Goal: Task Accomplishment & Management: Manage account settings

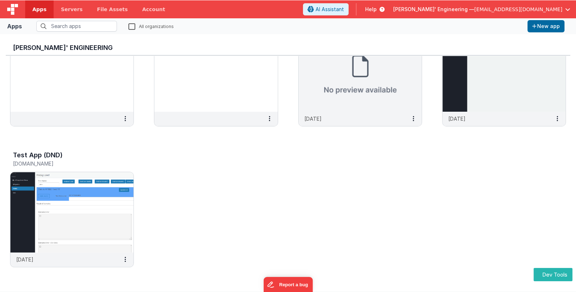
scroll to position [5, 0]
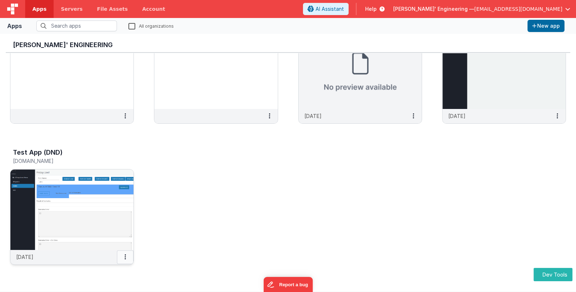
click at [125, 257] on icon at bounding box center [124, 257] width 1 height 0
click at [184, 229] on div at bounding box center [288, 146] width 576 height 292
click at [128, 257] on button at bounding box center [125, 258] width 17 height 14
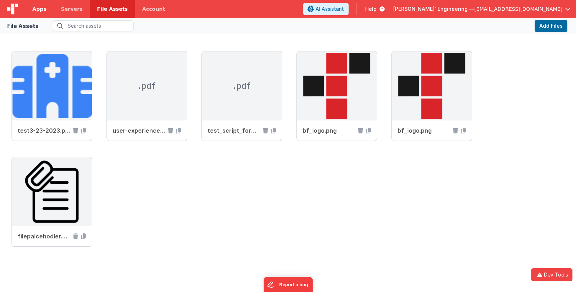
click at [37, 10] on span "Apps" at bounding box center [39, 8] width 14 height 7
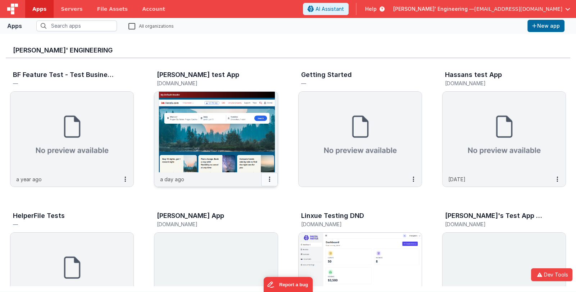
click at [273, 177] on button at bounding box center [269, 180] width 17 height 14
click at [299, 207] on div at bounding box center [288, 146] width 576 height 292
click at [123, 180] on icon at bounding box center [123, 179] width 1 height 0
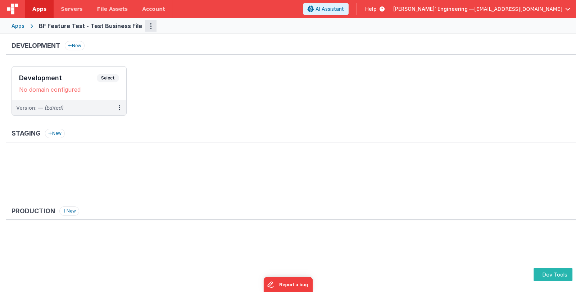
click at [145, 24] on button "Options" at bounding box center [151, 26] width 12 height 12
click at [179, 26] on button at bounding box center [288, 146] width 576 height 292
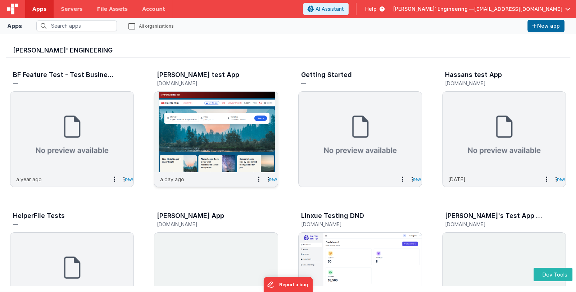
click at [267, 179] on icon at bounding box center [267, 179] width 1 height 0
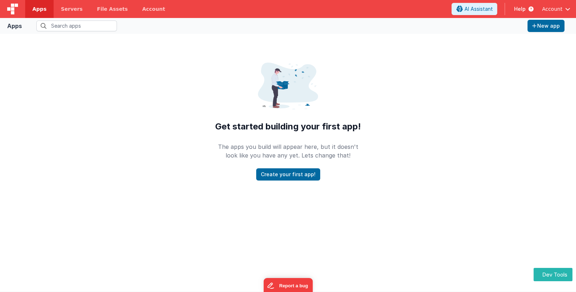
click at [115, 161] on div "Apps New app Get started building your first app! The apps you build will appea…" at bounding box center [288, 155] width 576 height 274
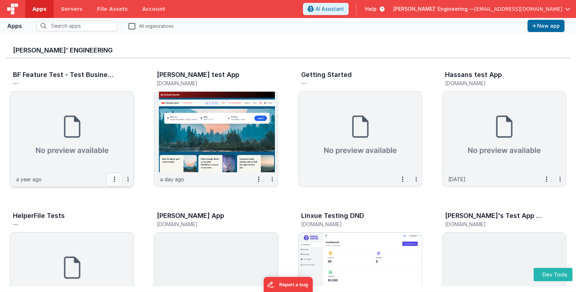
click at [114, 179] on icon at bounding box center [114, 179] width 1 height 0
click at [129, 178] on slot "button" at bounding box center [128, 179] width 10 height 10
click at [128, 179] on icon at bounding box center [127, 179] width 1 height 0
click at [127, 180] on slot "button" at bounding box center [128, 179] width 10 height 10
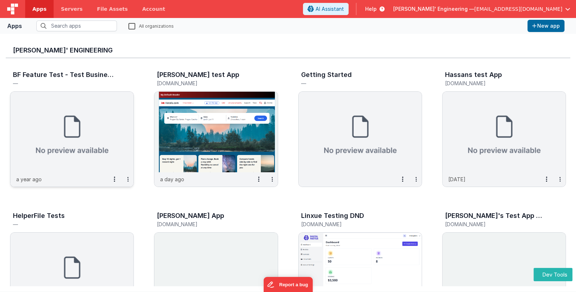
click at [129, 179] on slot "button" at bounding box center [128, 179] width 10 height 10
click at [114, 179] on icon at bounding box center [114, 179] width 1 height 0
click at [127, 180] on slot "button" at bounding box center [128, 179] width 10 height 10
click at [127, 178] on slot "button" at bounding box center [128, 179] width 10 height 10
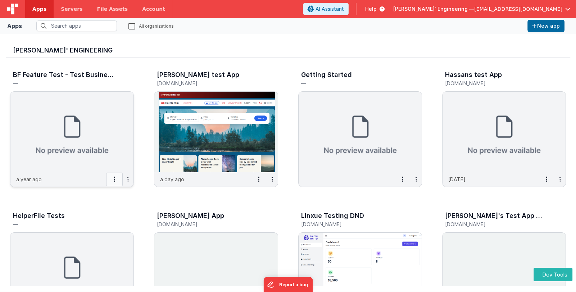
click at [113, 179] on button at bounding box center [114, 180] width 17 height 14
click at [115, 179] on icon at bounding box center [114, 179] width 1 height 0
click at [128, 179] on icon at bounding box center [127, 179] width 1 height 0
click at [115, 179] on icon at bounding box center [114, 179] width 1 height 0
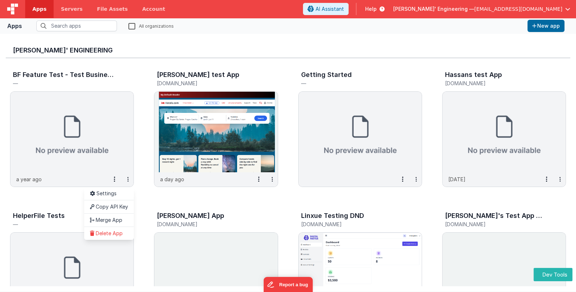
click at [128, 178] on div at bounding box center [288, 146] width 576 height 292
click at [128, 179] on icon at bounding box center [127, 179] width 1 height 0
click at [115, 179] on icon at bounding box center [114, 179] width 1 height 0
click at [128, 179] on div at bounding box center [288, 146] width 576 height 292
click at [128, 179] on icon at bounding box center [127, 179] width 1 height 0
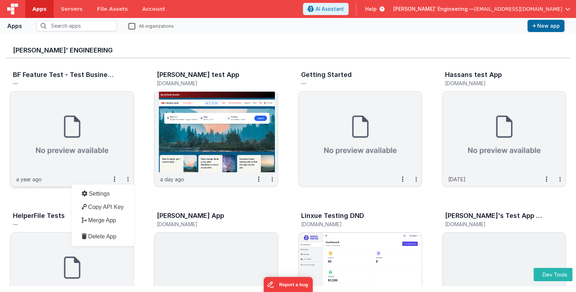
click at [128, 179] on icon at bounding box center [127, 179] width 1 height 0
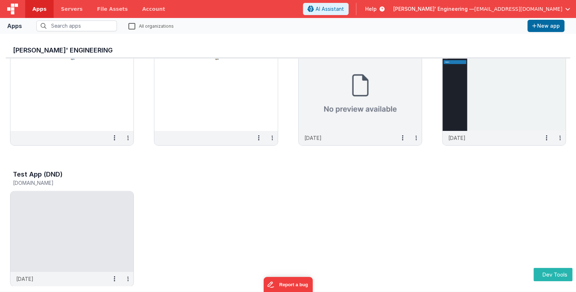
scroll to position [340, 0]
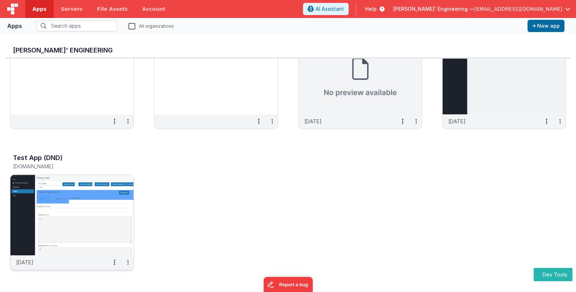
click at [129, 263] on slot "button" at bounding box center [128, 262] width 10 height 10
click at [130, 120] on slot "button" at bounding box center [128, 121] width 10 height 10
click at [115, 258] on button at bounding box center [114, 263] width 17 height 14
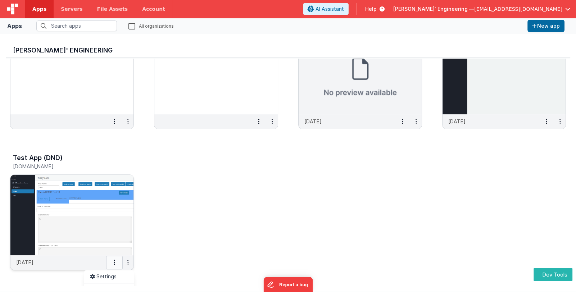
click at [115, 258] on button at bounding box center [114, 263] width 17 height 14
click at [116, 117] on button at bounding box center [114, 122] width 17 height 14
click at [130, 119] on slot "button" at bounding box center [128, 121] width 10 height 10
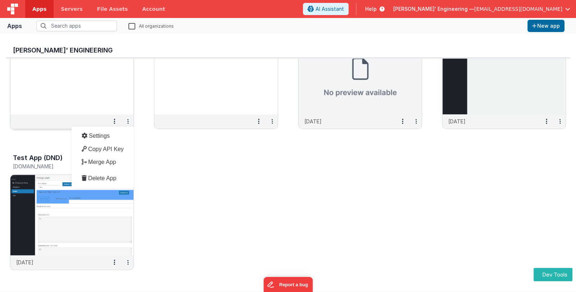
click at [130, 119] on slot "button" at bounding box center [128, 121] width 10 height 10
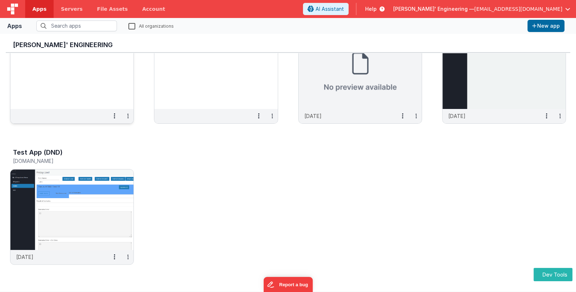
click at [126, 117] on slot "button" at bounding box center [128, 116] width 10 height 10
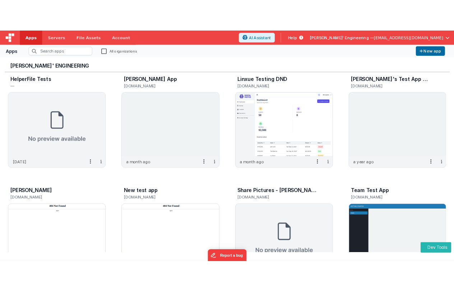
scroll to position [124, 0]
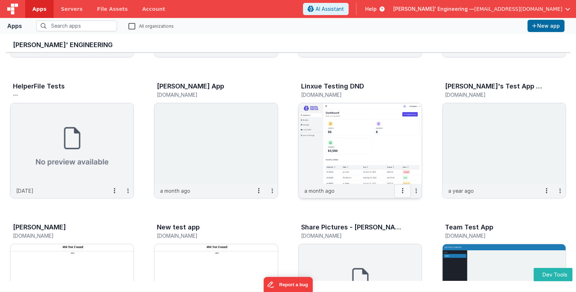
click at [402, 191] on icon at bounding box center [402, 191] width 1 height 0
click at [394, 243] on link "Delete App" at bounding box center [397, 244] width 50 height 13
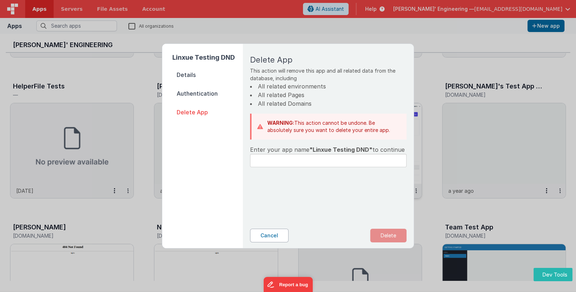
click at [275, 233] on button "Cancel" at bounding box center [269, 236] width 38 height 14
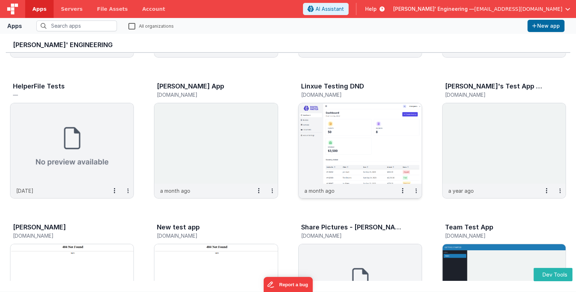
click at [415, 191] on icon at bounding box center [415, 191] width 1 height 0
click at [0, 0] on slot "Delete App" at bounding box center [0, 0] width 0 height 0
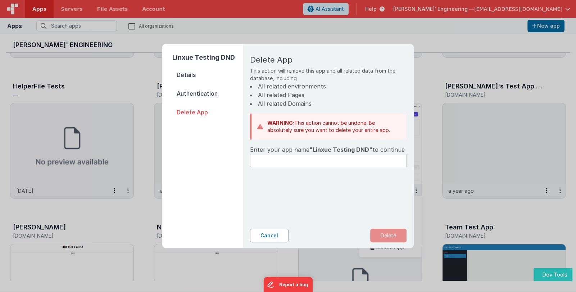
click at [270, 234] on button "Cancel" at bounding box center [269, 236] width 38 height 14
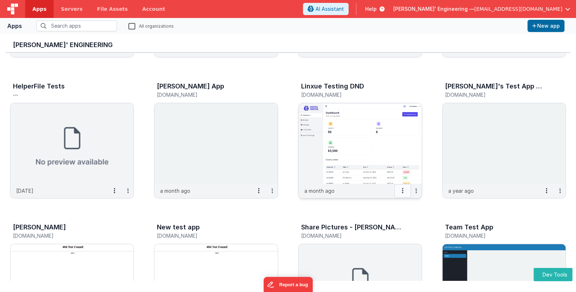
click at [404, 188] on button at bounding box center [402, 191] width 17 height 14
click at [394, 218] on link "Copy API Key" at bounding box center [397, 217] width 50 height 13
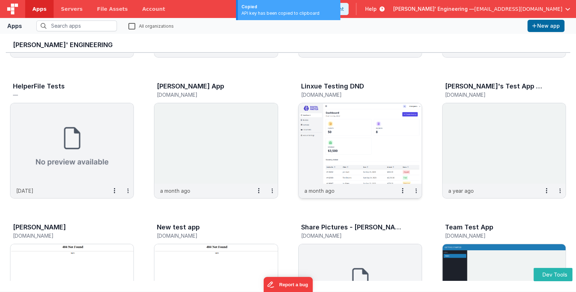
click at [415, 191] on icon at bounding box center [415, 191] width 1 height 0
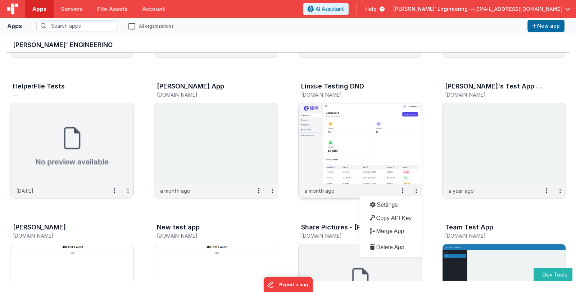
click at [0, 0] on slot "Copy API Key" at bounding box center [0, 0] width 0 height 0
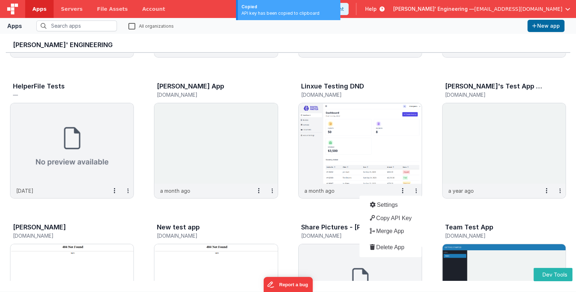
click at [432, 211] on div "BF Feature Test - Test Business File — a year ago Settings Copy API Key Merge A…" at bounding box center [288, 213] width 564 height 568
click at [402, 191] on icon at bounding box center [402, 191] width 1 height 0
click at [401, 203] on link "Settings" at bounding box center [397, 204] width 50 height 13
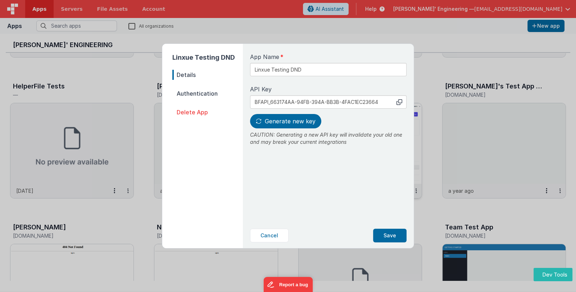
click at [436, 210] on div "Linxue Testing DND Details Authentication Delete App App Name Linxue Testing DN…" at bounding box center [288, 146] width 576 height 292
click at [269, 233] on button "Cancel" at bounding box center [269, 236] width 38 height 14
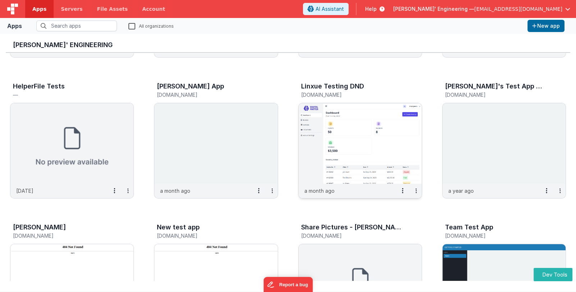
click at [416, 191] on icon at bounding box center [415, 191] width 1 height 0
click at [0, 0] on slot "Settings" at bounding box center [0, 0] width 0 height 0
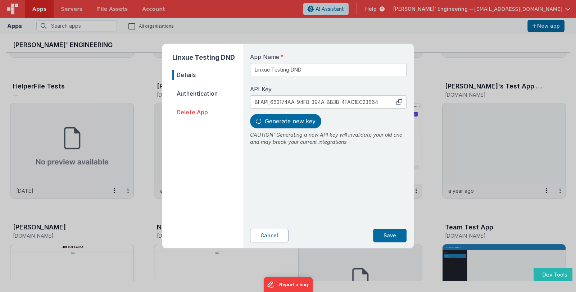
click at [282, 234] on button "Cancel" at bounding box center [269, 236] width 38 height 14
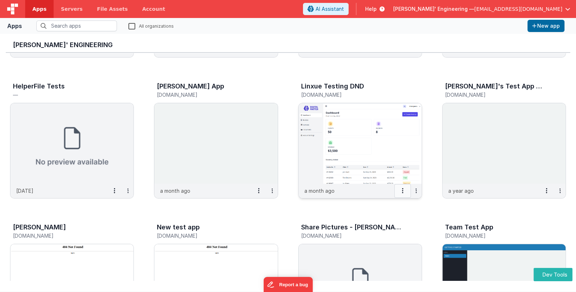
click at [404, 191] on button at bounding box center [402, 191] width 17 height 14
click at [392, 231] on link "Merge App" at bounding box center [397, 231] width 50 height 13
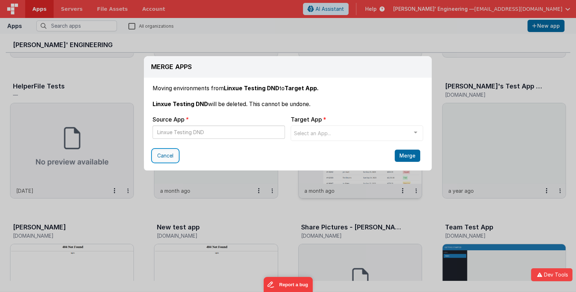
click at [169, 155] on button "Cancel" at bounding box center [165, 156] width 26 height 12
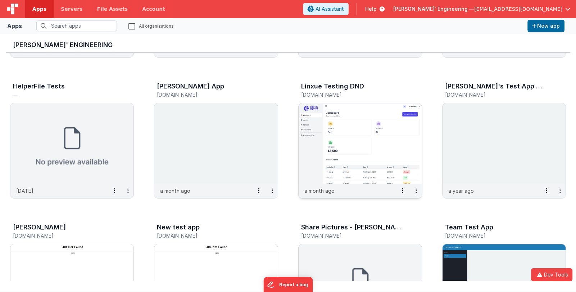
click at [413, 189] on slot "button" at bounding box center [416, 191] width 10 height 10
click at [0, 0] on slot "Merge App" at bounding box center [0, 0] width 0 height 0
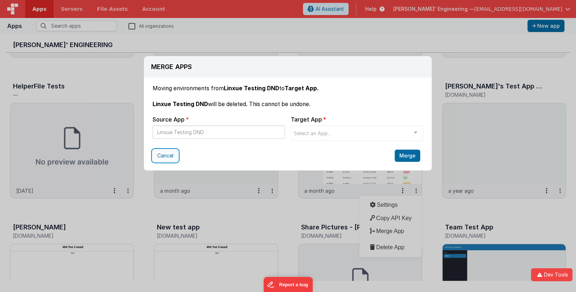
click at [166, 155] on button "Cancel" at bounding box center [165, 156] width 26 height 12
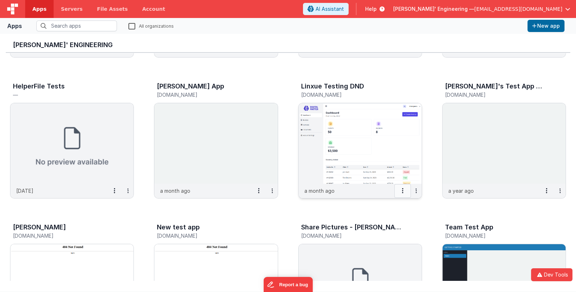
click at [403, 191] on icon at bounding box center [402, 191] width 1 height 0
click at [416, 191] on icon at bounding box center [415, 191] width 1 height 0
click at [400, 191] on button at bounding box center [402, 191] width 17 height 14
click at [440, 210] on div at bounding box center [288, 146] width 576 height 292
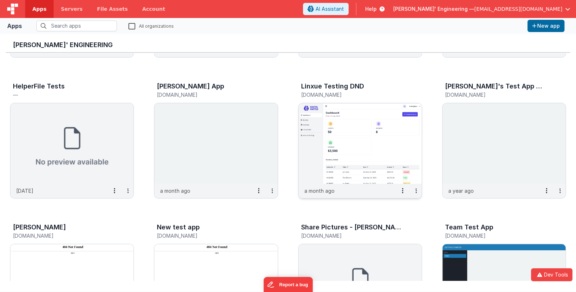
click at [416, 191] on icon at bounding box center [415, 191] width 1 height 0
click at [435, 208] on div "BF Feature Test - Test Business File — a year ago Settings Copy API Key Merge A…" at bounding box center [288, 213] width 564 height 568
click at [257, 187] on button at bounding box center [258, 191] width 17 height 14
click at [262, 192] on button at bounding box center [258, 191] width 17 height 14
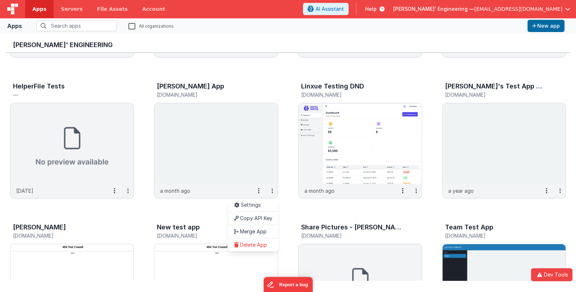
click at [270, 189] on div at bounding box center [288, 146] width 576 height 292
click at [271, 189] on slot "button" at bounding box center [272, 191] width 10 height 10
click at [258, 191] on icon at bounding box center [258, 191] width 1 height 0
click at [269, 189] on div at bounding box center [288, 146] width 576 height 292
click at [269, 189] on slot "button" at bounding box center [272, 191] width 10 height 10
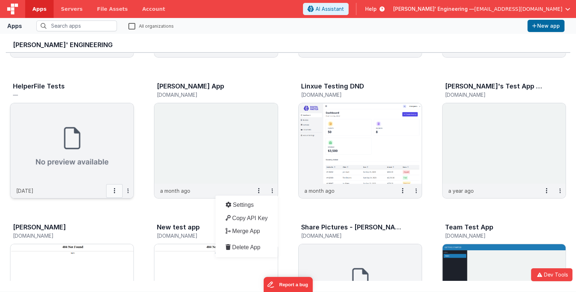
click at [114, 191] on icon at bounding box center [114, 191] width 1 height 0
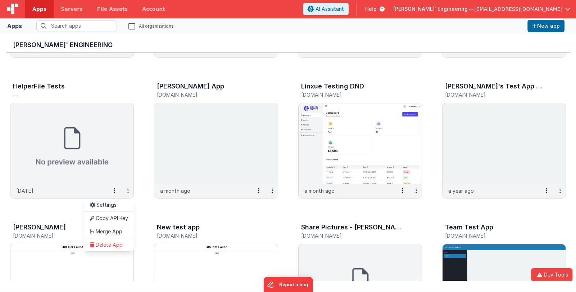
click at [273, 190] on div at bounding box center [288, 146] width 576 height 292
click at [272, 191] on icon at bounding box center [271, 191] width 1 height 0
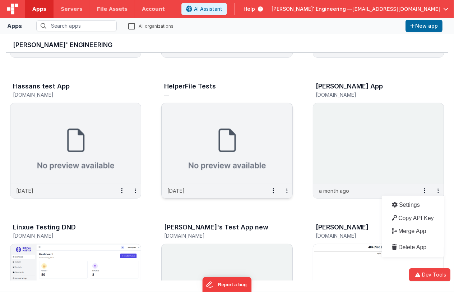
click at [286, 191] on slot "button" at bounding box center [287, 191] width 10 height 10
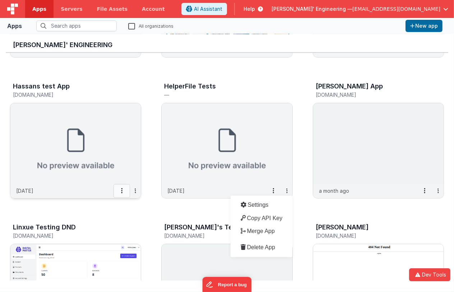
click at [122, 191] on icon at bounding box center [121, 191] width 1 height 0
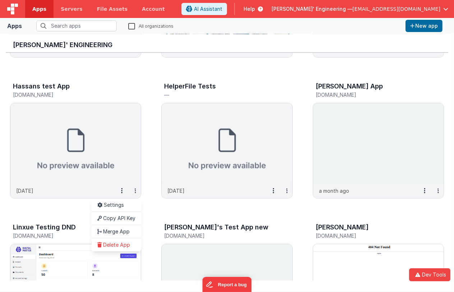
click at [135, 190] on div at bounding box center [227, 146] width 454 height 292
click at [135, 191] on icon at bounding box center [135, 191] width 1 height 0
click at [123, 190] on button at bounding box center [122, 191] width 17 height 14
click at [133, 190] on div at bounding box center [227, 146] width 454 height 292
click at [135, 191] on icon at bounding box center [135, 191] width 1 height 0
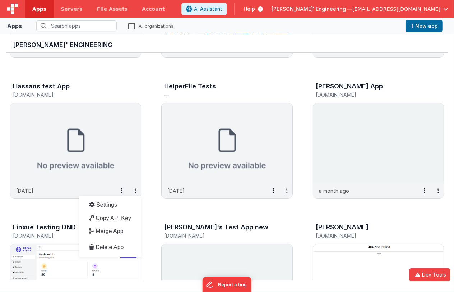
click at [156, 204] on div "BF Feature Test - Test Business File — a year ago Settings Copy API Key Merge A…" at bounding box center [227, 283] width 443 height 709
click at [125, 190] on button at bounding box center [122, 191] width 17 height 14
click at [287, 191] on div at bounding box center [227, 146] width 454 height 292
click at [287, 191] on icon at bounding box center [287, 191] width 1 height 0
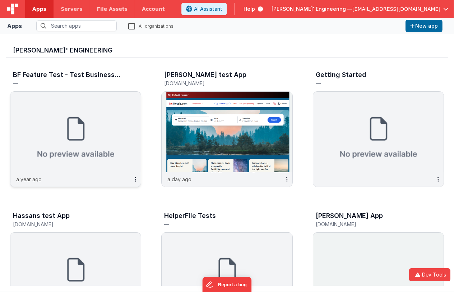
click at [134, 179] on slot "button" at bounding box center [135, 179] width 10 height 10
click at [132, 191] on div "Settings" at bounding box center [113, 190] width 59 height 13
click at [136, 179] on icon at bounding box center [135, 179] width 1 height 0
click at [128, 187] on slot "Settings" at bounding box center [113, 191] width 38 height 10
click at [137, 177] on slot "button" at bounding box center [135, 179] width 10 height 10
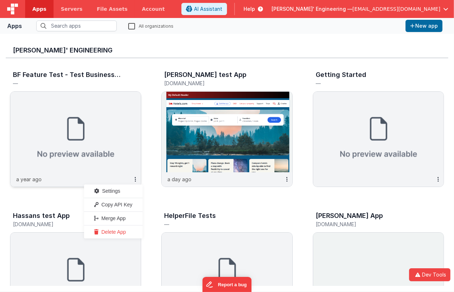
click at [112, 193] on span "Settings" at bounding box center [111, 191] width 18 height 6
click at [136, 179] on icon at bounding box center [135, 179] width 1 height 0
click at [124, 205] on span "Copy API Key" at bounding box center [116, 205] width 31 height 6
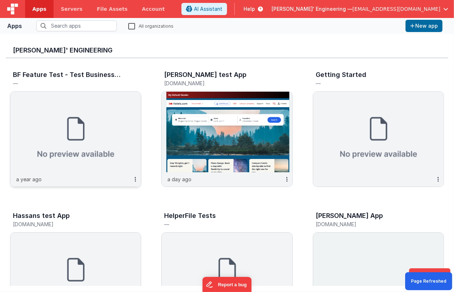
click at [137, 180] on slot "button" at bounding box center [135, 179] width 10 height 10
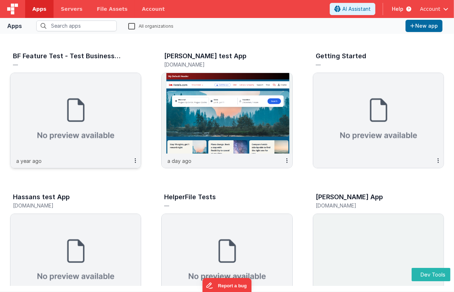
click at [136, 161] on icon at bounding box center [135, 161] width 1 height 0
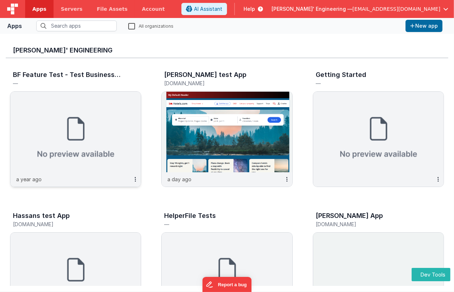
click at [133, 177] on slot "button" at bounding box center [135, 179] width 10 height 10
